Goal: Task Accomplishment & Management: Complete application form

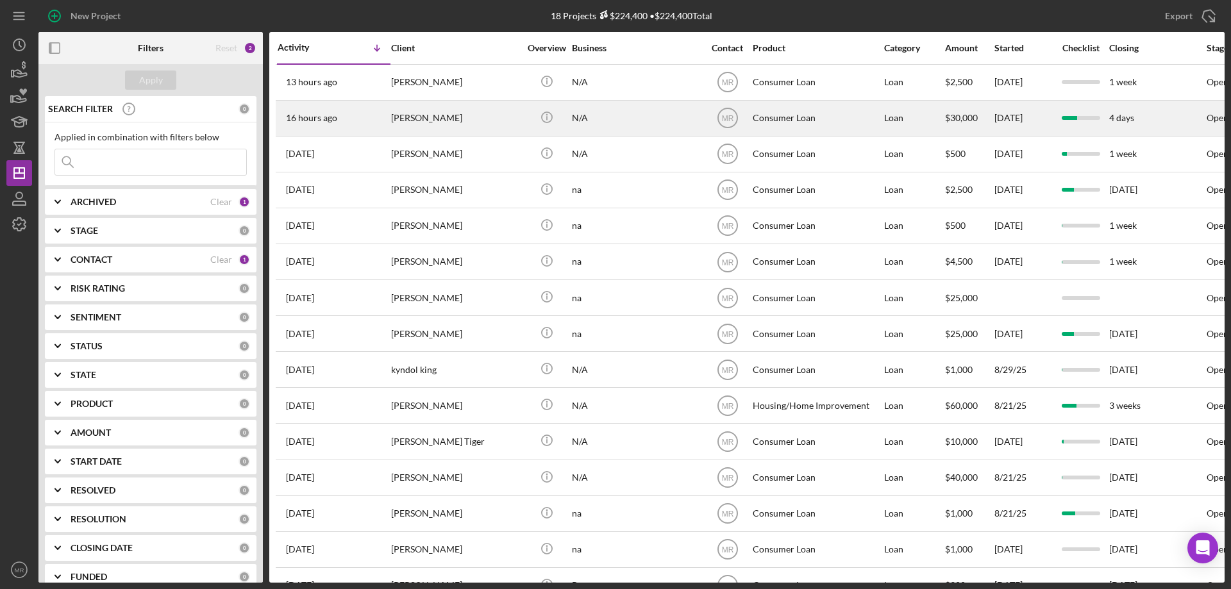
click at [672, 121] on div "N/A" at bounding box center [636, 118] width 128 height 34
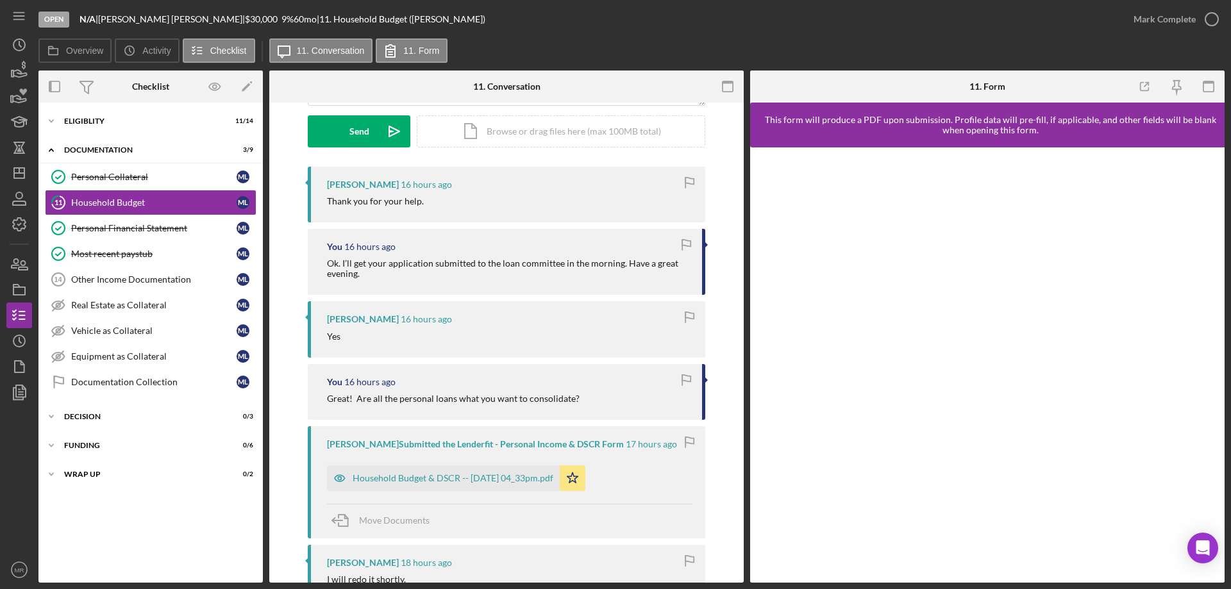
scroll to position [385, 0]
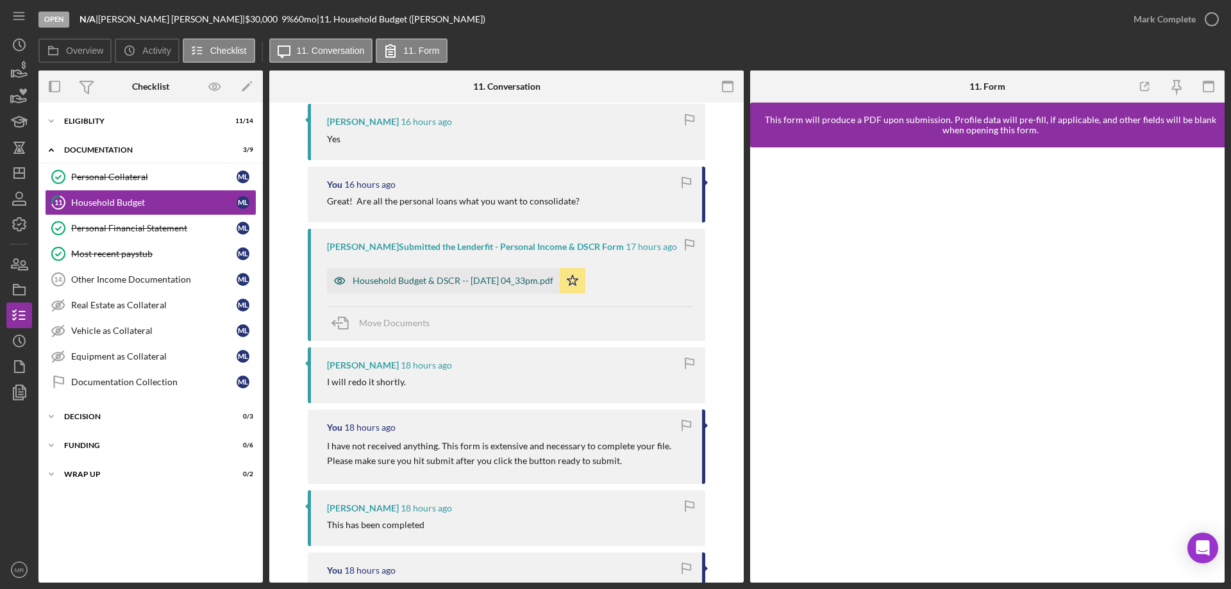
click at [459, 282] on div "Household Budget & DSCR -- [DATE] 04_33pm.pdf" at bounding box center [453, 281] width 201 height 10
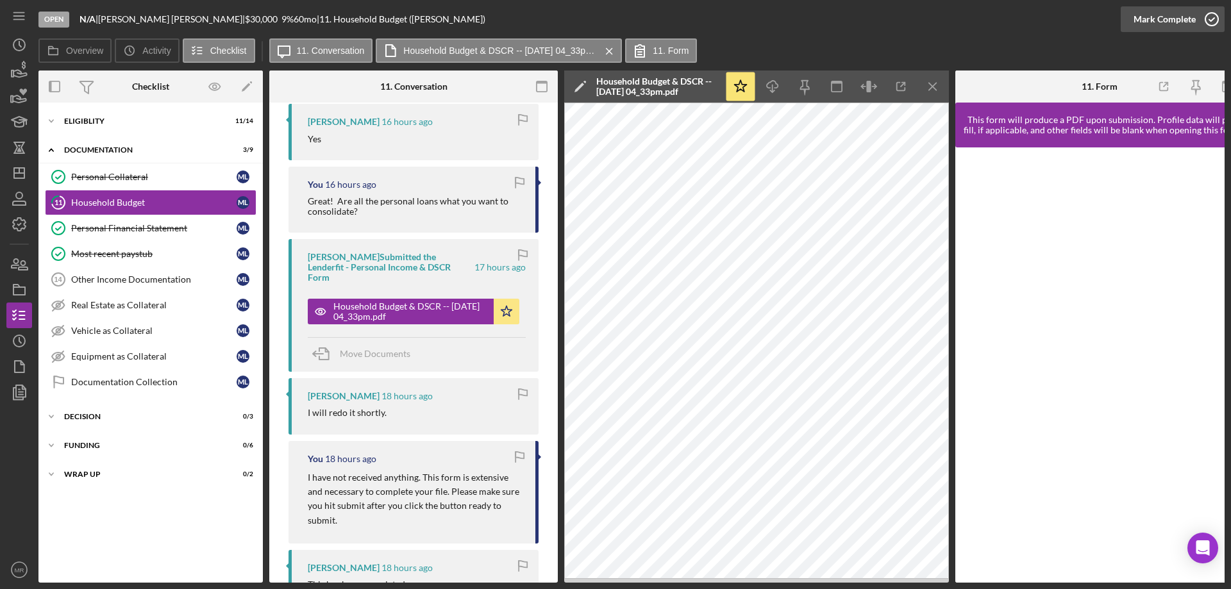
click at [1211, 19] on icon "button" at bounding box center [1212, 19] width 32 height 32
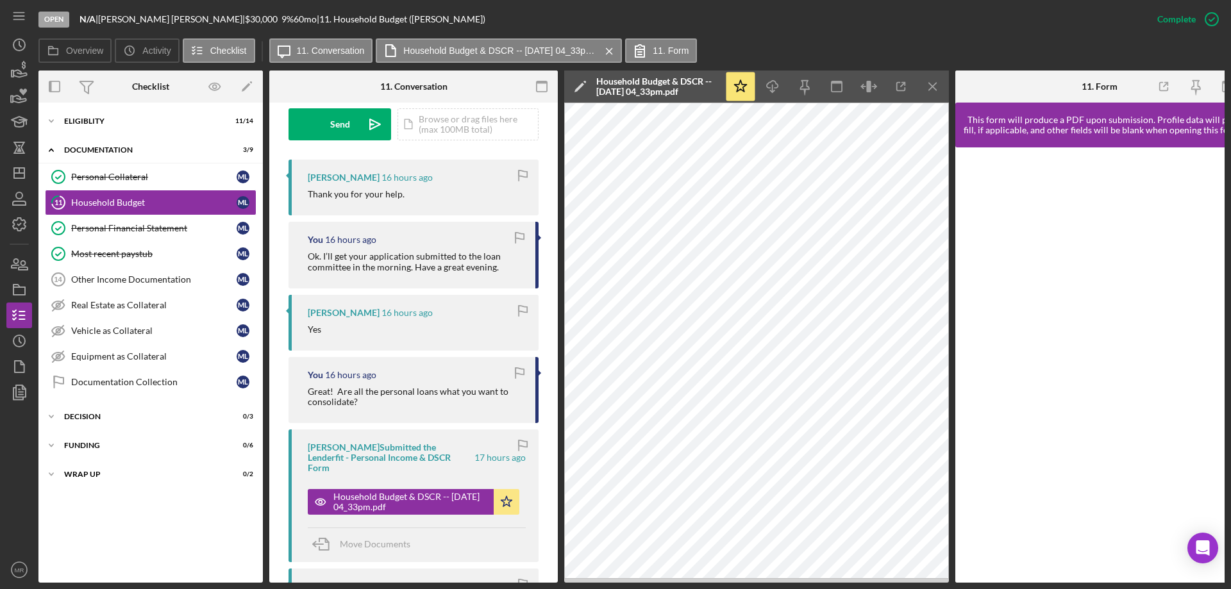
scroll to position [621, 0]
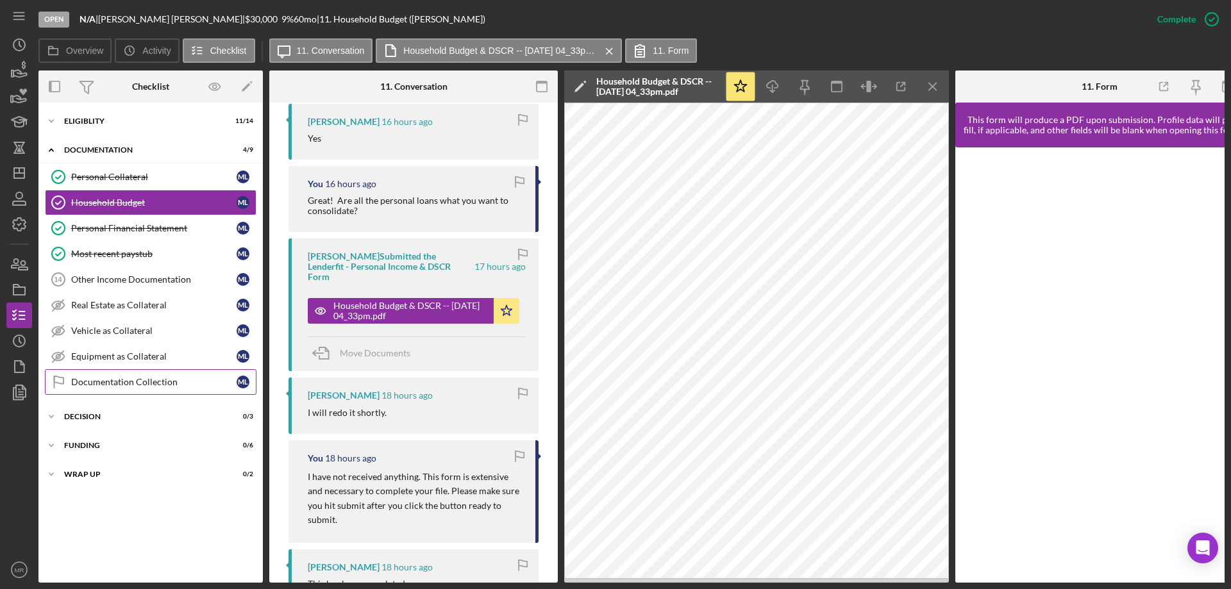
click at [118, 382] on div "Documentation Collection" at bounding box center [153, 382] width 165 height 10
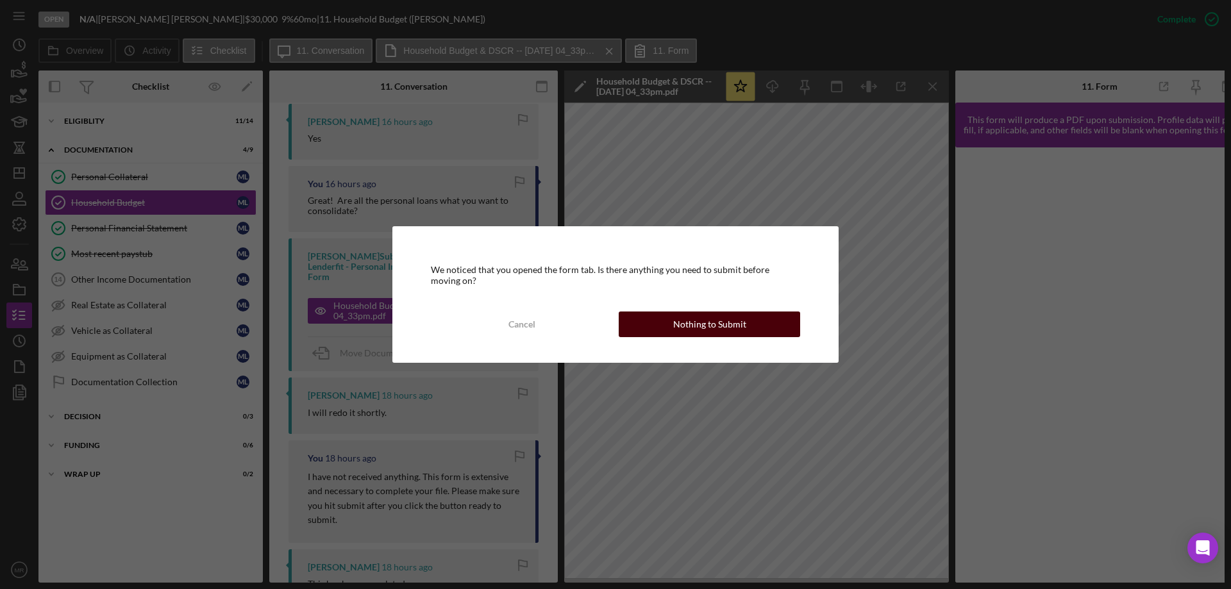
click at [723, 323] on div "Nothing to Submit" at bounding box center [709, 325] width 73 height 26
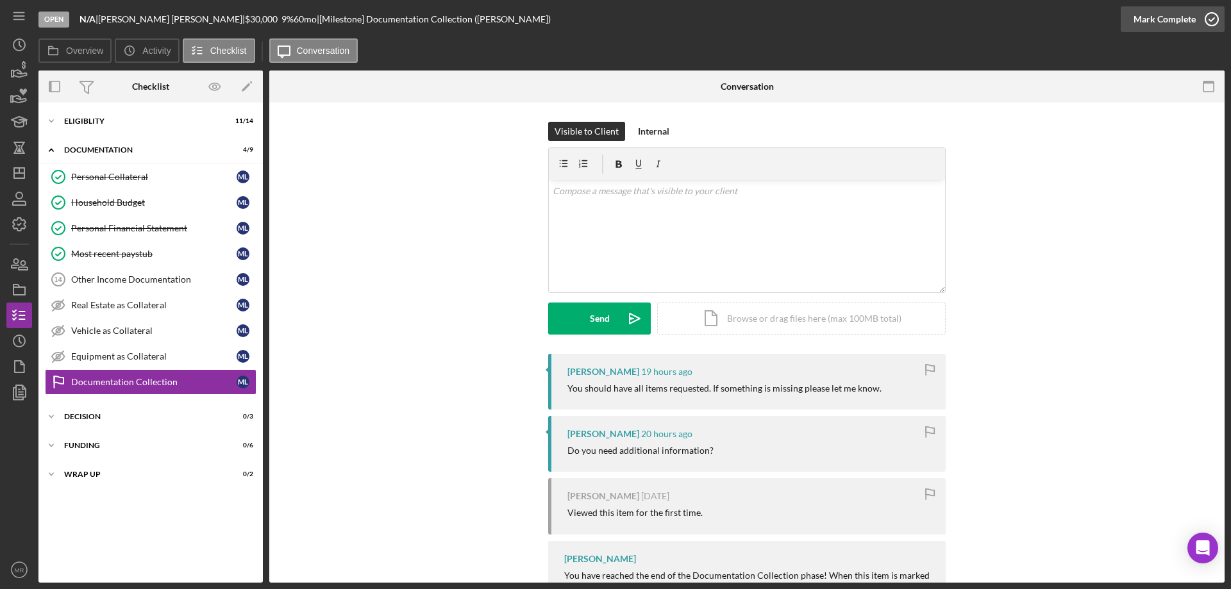
click at [1210, 14] on icon "button" at bounding box center [1212, 19] width 32 height 32
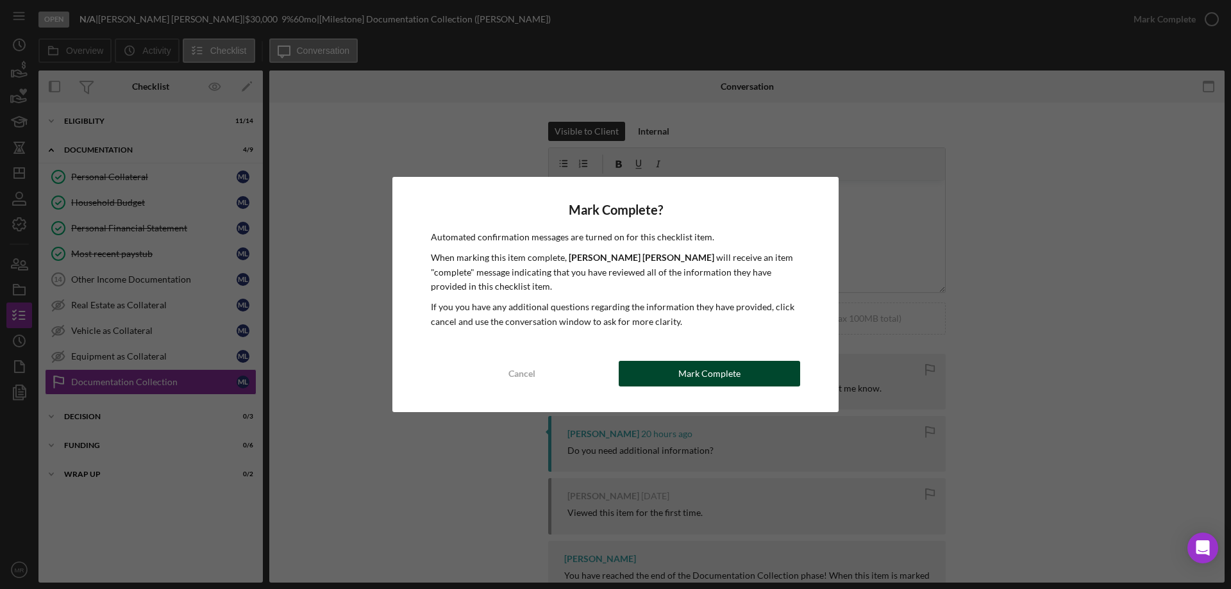
drag, startPoint x: 738, startPoint y: 369, endPoint x: 757, endPoint y: 365, distance: 19.8
click at [738, 369] on div "Mark Complete" at bounding box center [710, 374] width 62 height 26
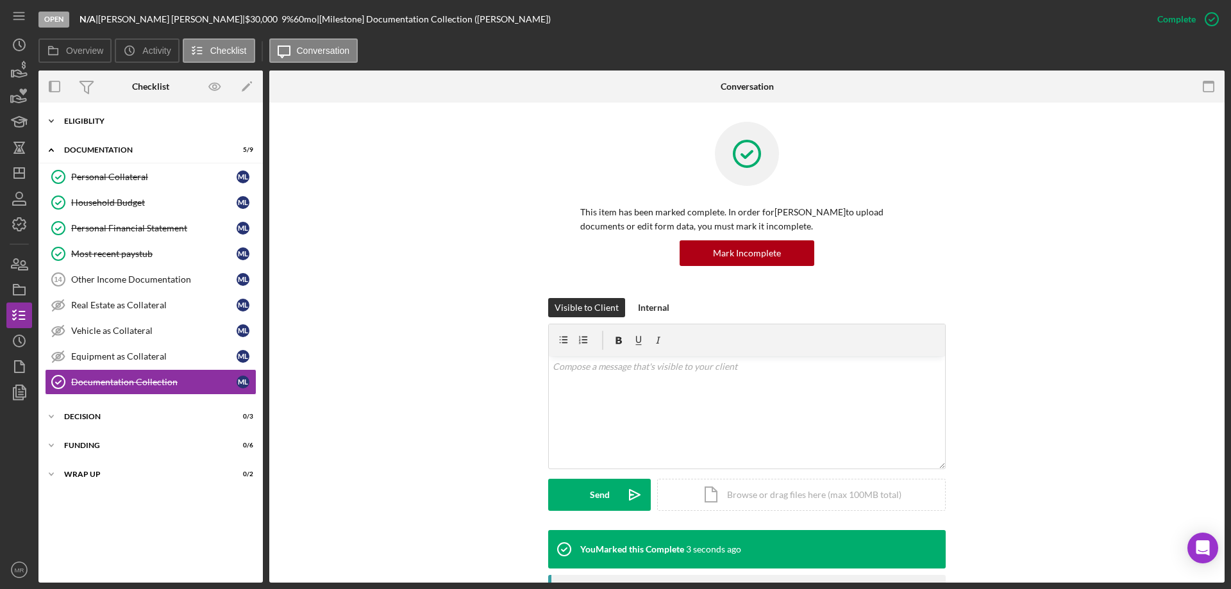
click at [84, 120] on div "Eligiblity" at bounding box center [155, 121] width 183 height 8
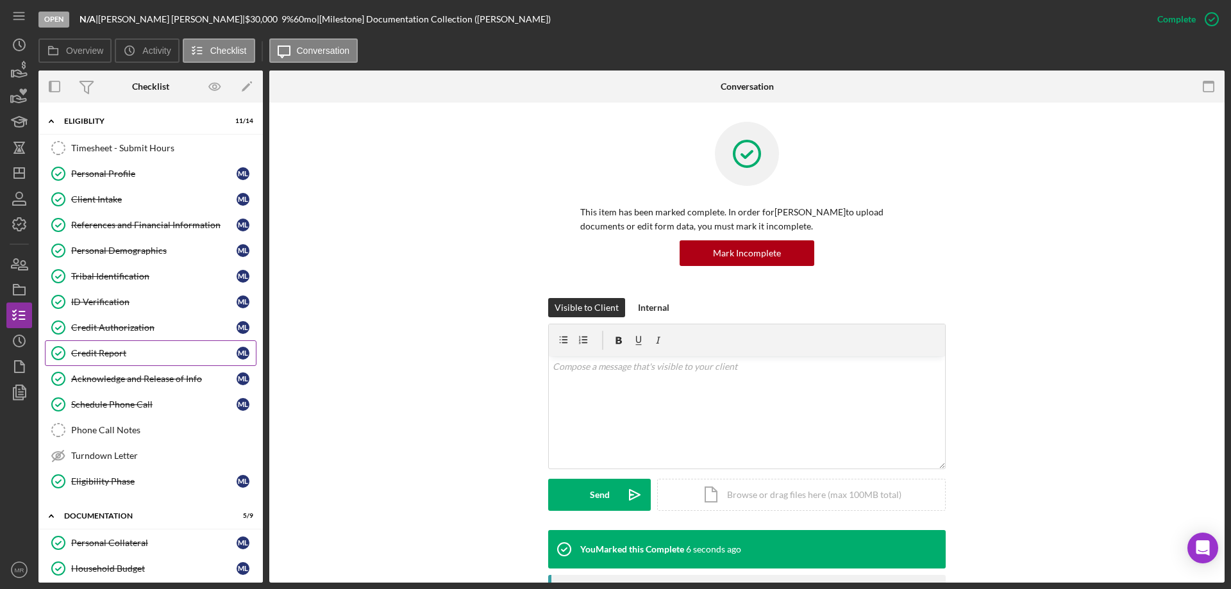
click at [115, 352] on div "Credit Report" at bounding box center [153, 353] width 165 height 10
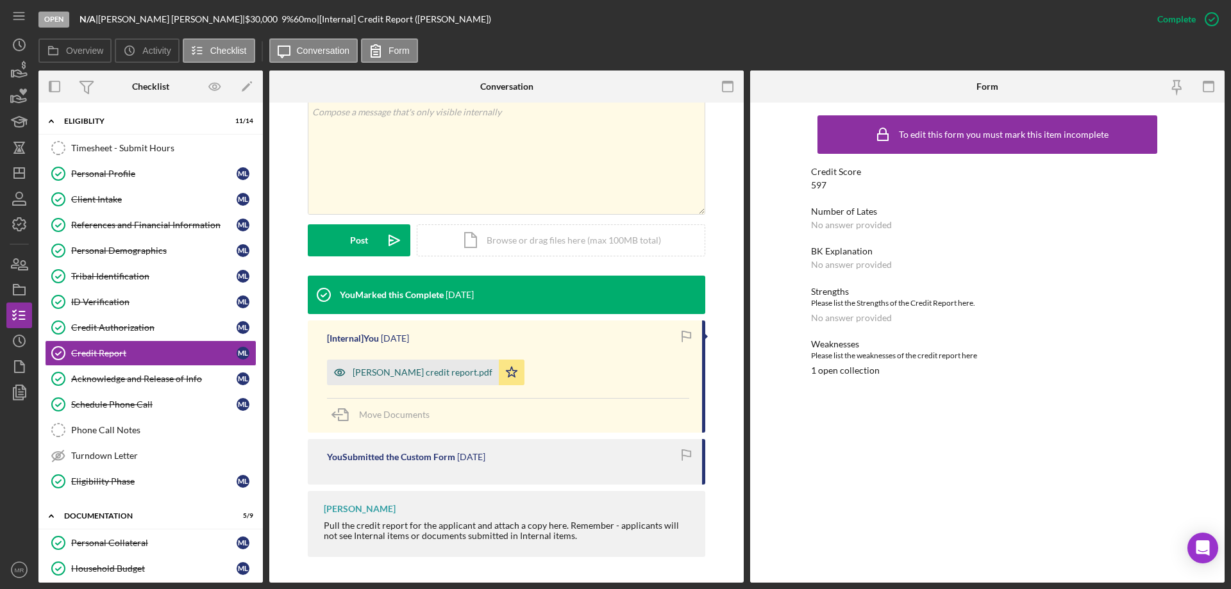
click at [407, 372] on div "[PERSON_NAME] credit report.pdf" at bounding box center [423, 373] width 140 height 10
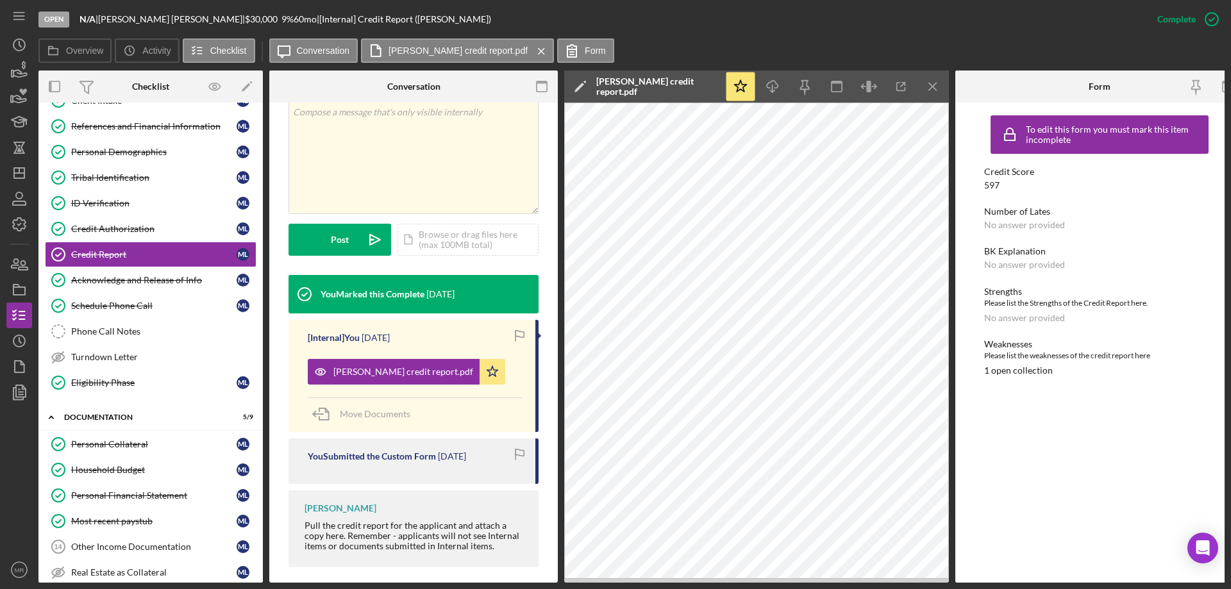
scroll to position [257, 0]
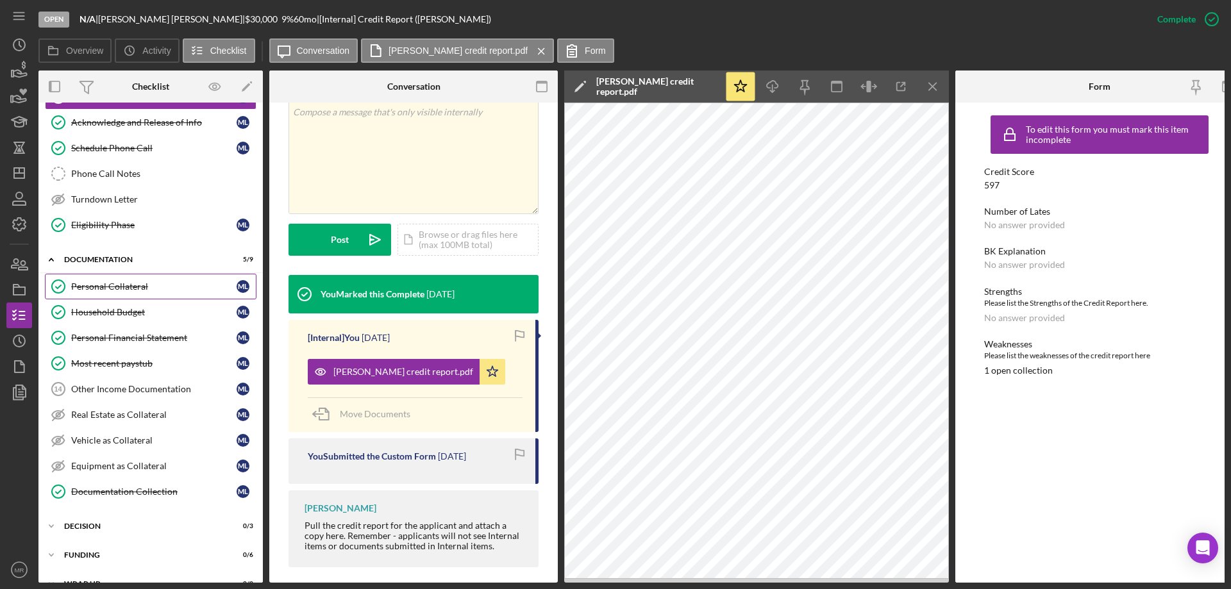
click at [122, 291] on div "Personal Collateral" at bounding box center [153, 287] width 165 height 10
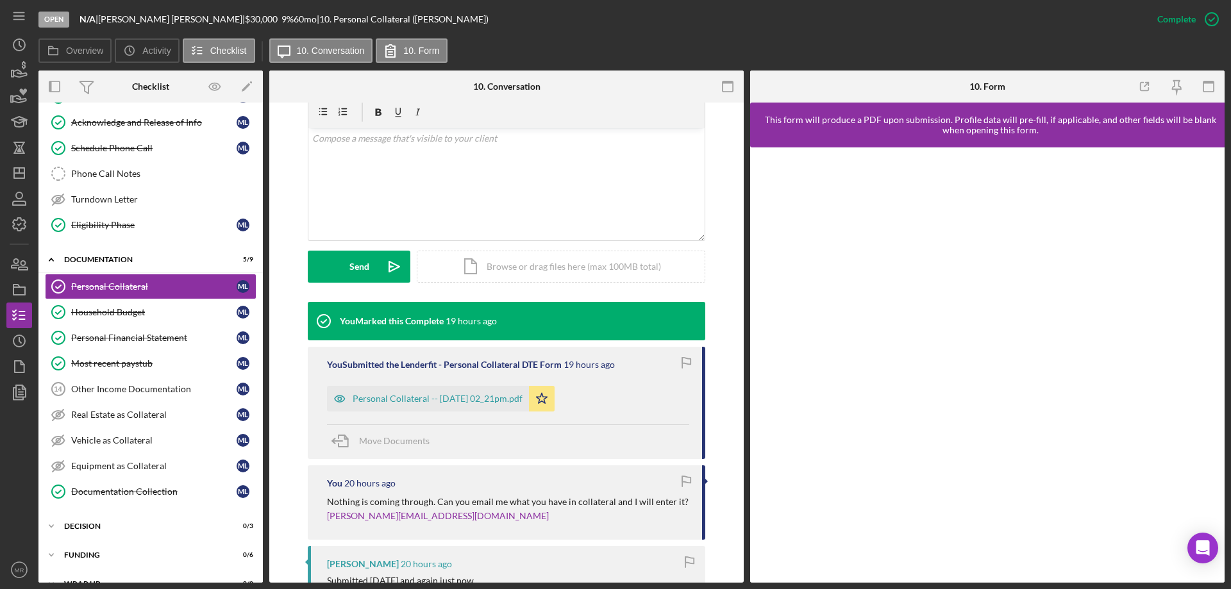
scroll to position [257, 0]
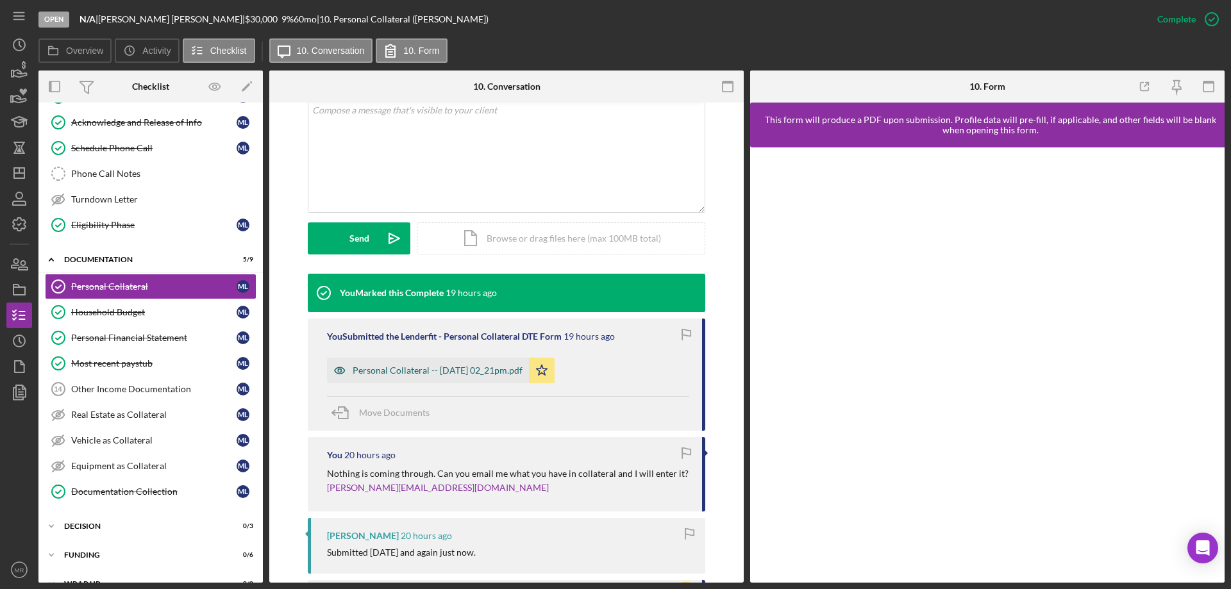
click at [444, 370] on div "Personal Collateral -- [DATE] 02_21pm.pdf" at bounding box center [438, 371] width 170 height 10
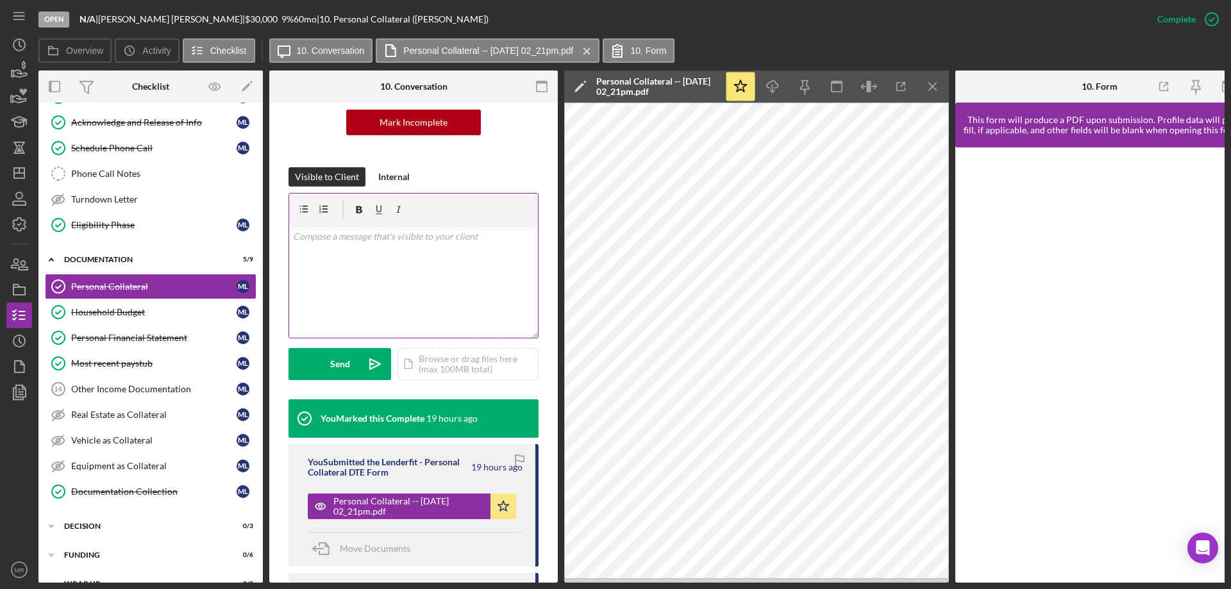
scroll to position [143, 0]
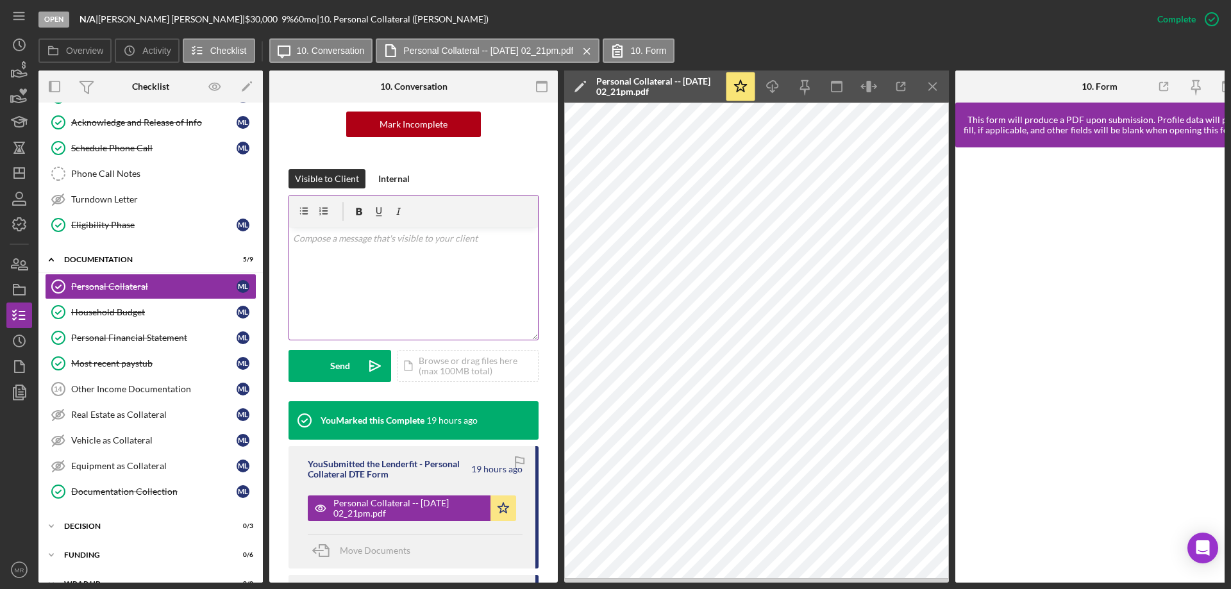
click at [357, 260] on div "v Color teal Color pink Remove color Add row above Add row below Add column bef…" at bounding box center [413, 284] width 249 height 112
click at [341, 362] on div "Send" at bounding box center [340, 366] width 20 height 32
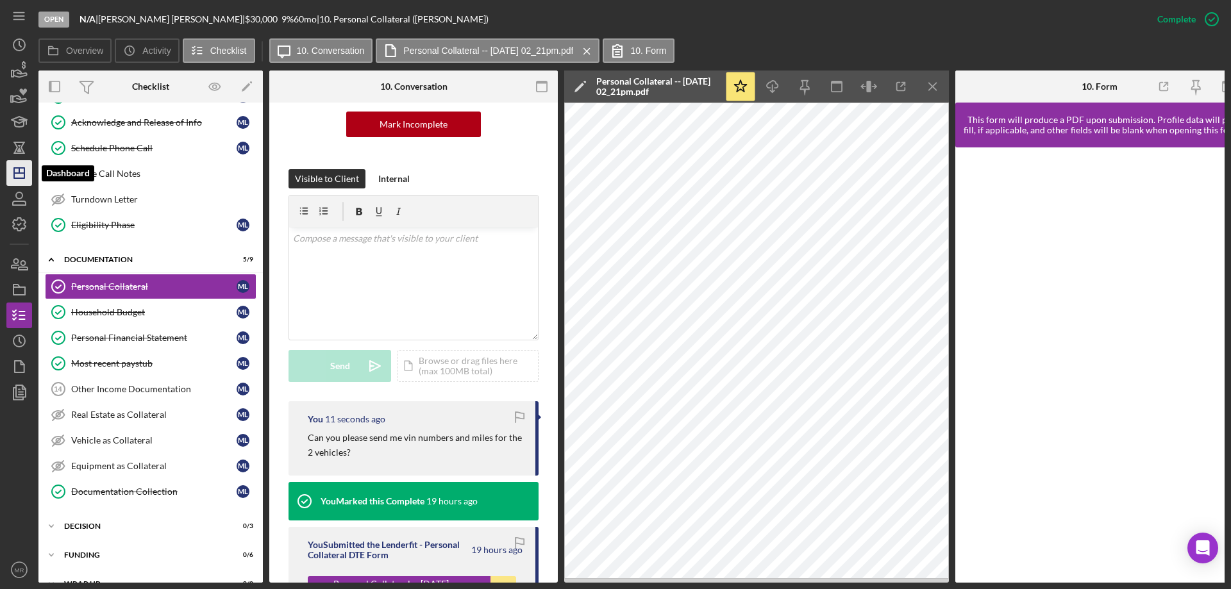
click at [17, 171] on icon "Icon/Dashboard" at bounding box center [19, 173] width 32 height 32
